Goal: Check status: Check status

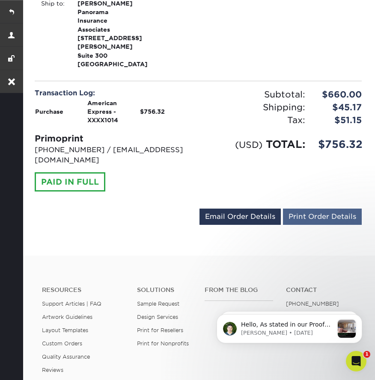
click at [334, 225] on link "Print Order Details" at bounding box center [322, 217] width 79 height 16
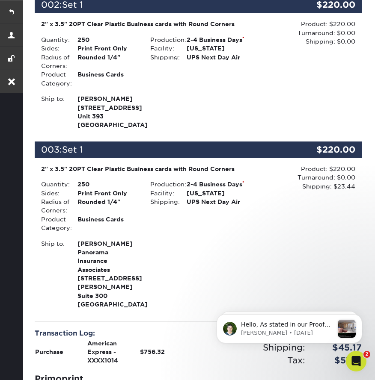
scroll to position [186, 0]
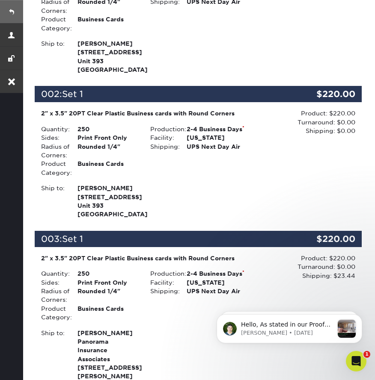
click at [12, 11] on link at bounding box center [11, 11] width 23 height 23
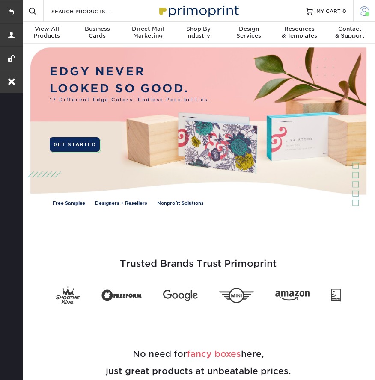
click at [361, 10] on span at bounding box center [363, 10] width 9 height 9
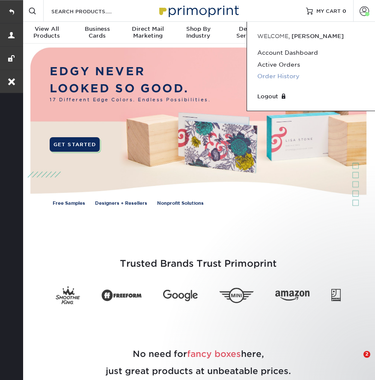
click at [284, 76] on link "Order History" at bounding box center [310, 77] width 107 height 12
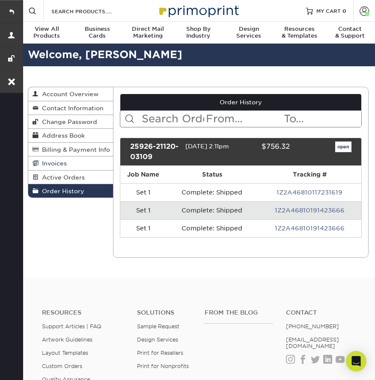
click at [72, 163] on link "Invoices" at bounding box center [70, 164] width 85 height 14
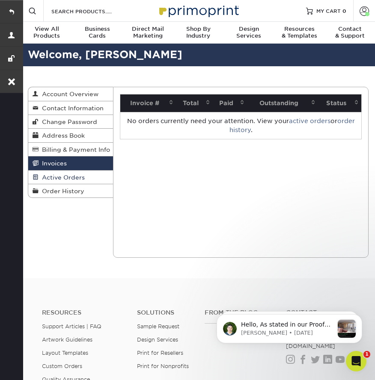
click at [67, 176] on span "Active Orders" at bounding box center [61, 177] width 46 height 7
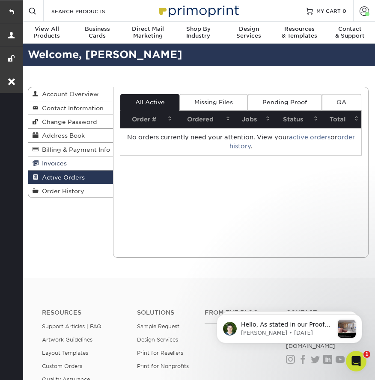
click at [69, 162] on link "Invoices" at bounding box center [70, 164] width 85 height 14
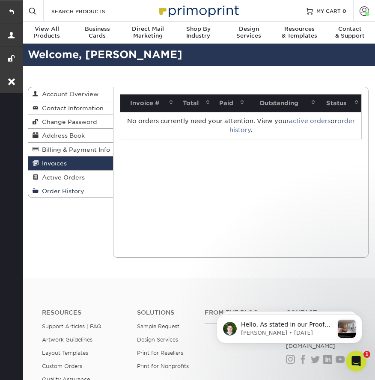
click at [62, 191] on span "Order History" at bounding box center [61, 191] width 46 height 7
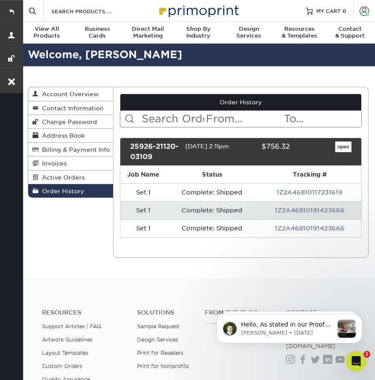
click at [344, 145] on link "open" at bounding box center [343, 147] width 16 height 11
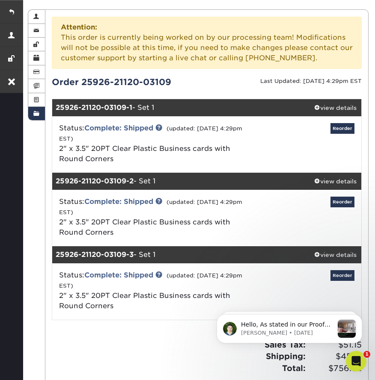
scroll to position [4, 0]
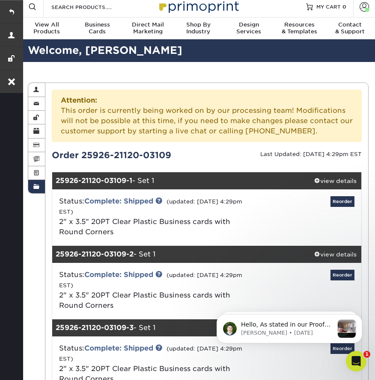
click at [37, 195] on div "Order History Account Overview Contact Information Change Password Address Book…" at bounding box center [197, 282] width 353 height 440
click at [37, 184] on span at bounding box center [36, 186] width 6 height 7
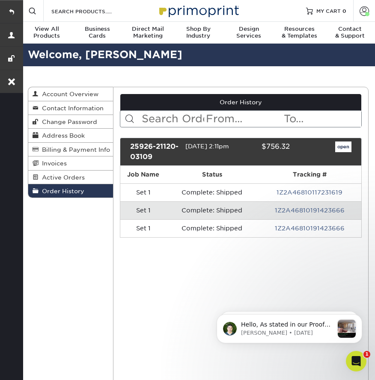
scroll to position [0, 0]
click at [360, 8] on span at bounding box center [363, 10] width 9 height 9
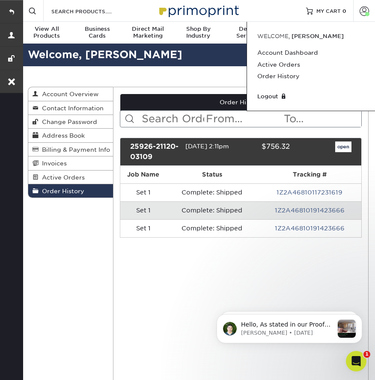
click at [149, 81] on div "Order History Account Overview Contact Information Change Password Address Book…" at bounding box center [197, 308] width 353 height 484
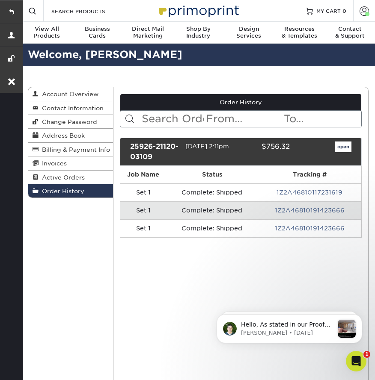
click at [337, 146] on link "open" at bounding box center [343, 147] width 16 height 11
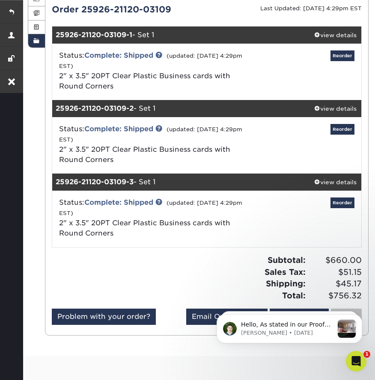
scroll to position [153, 0]
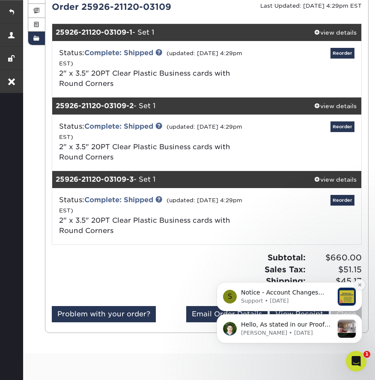
click at [357, 286] on icon "Dismiss notification" at bounding box center [359, 285] width 5 height 5
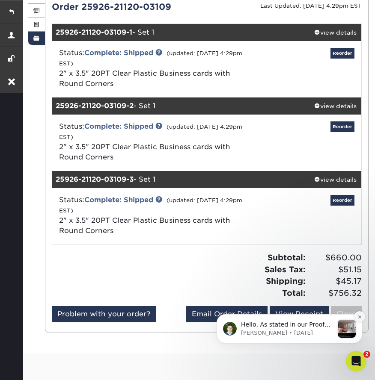
click at [358, 317] on icon "Dismiss notification" at bounding box center [359, 317] width 5 height 5
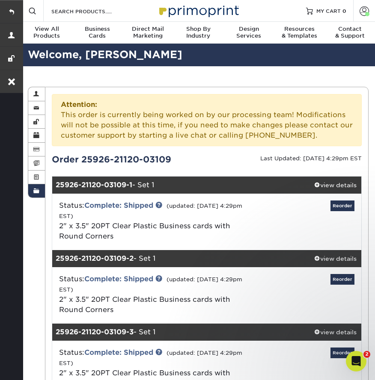
scroll to position [0, 0]
click at [358, 12] on link "Account" at bounding box center [364, 11] width 22 height 22
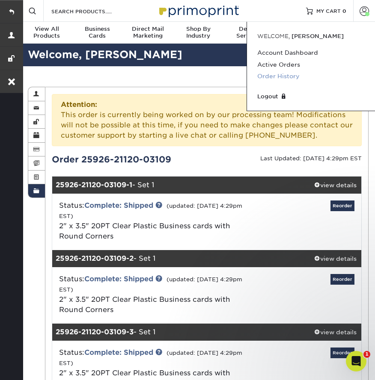
click at [282, 75] on link "Order History" at bounding box center [310, 77] width 107 height 12
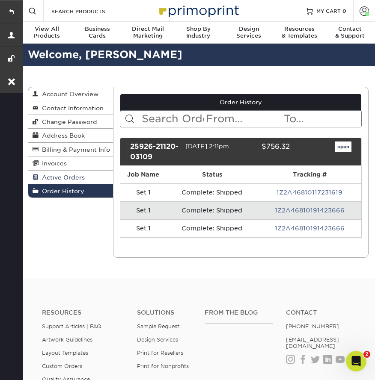
click at [71, 177] on span "Active Orders" at bounding box center [61, 177] width 46 height 7
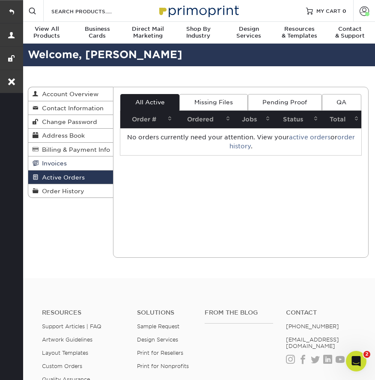
click at [62, 165] on span "Invoices" at bounding box center [52, 163] width 28 height 7
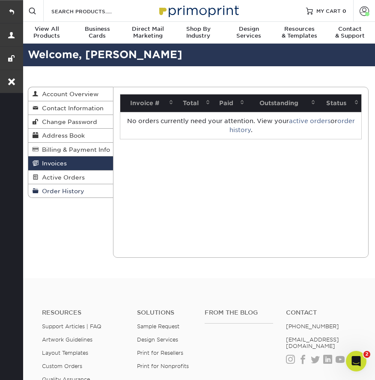
click at [62, 188] on span "Order History" at bounding box center [61, 191] width 46 height 7
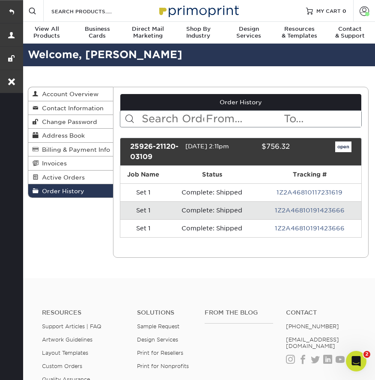
click at [340, 148] on link "open" at bounding box center [343, 147] width 16 height 11
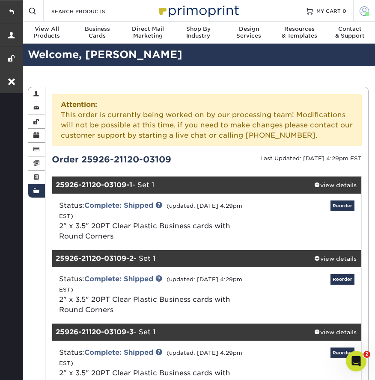
click at [360, 3] on link "Account" at bounding box center [364, 11] width 22 height 22
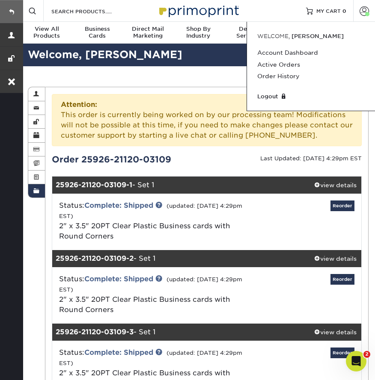
click at [10, 9] on link at bounding box center [11, 11] width 23 height 23
